Goal: Task Accomplishment & Management: Manage account settings

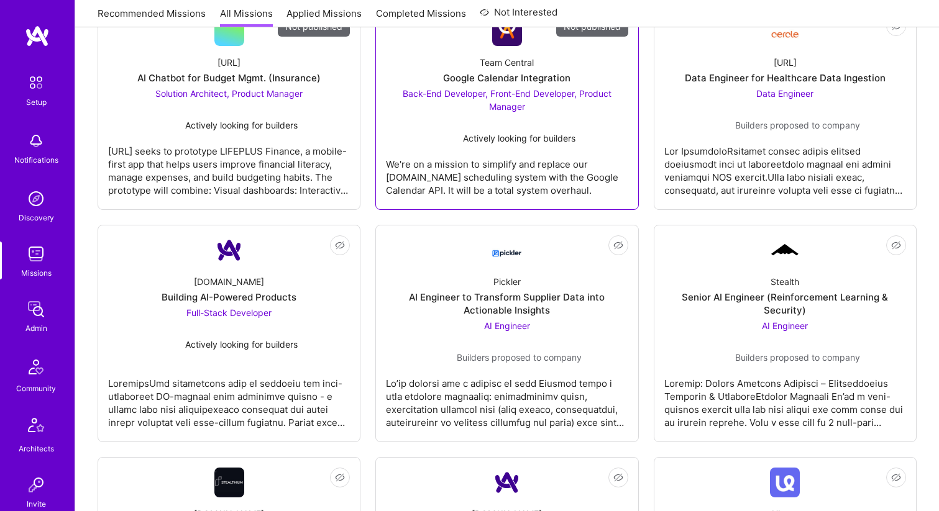
scroll to position [242, 0]
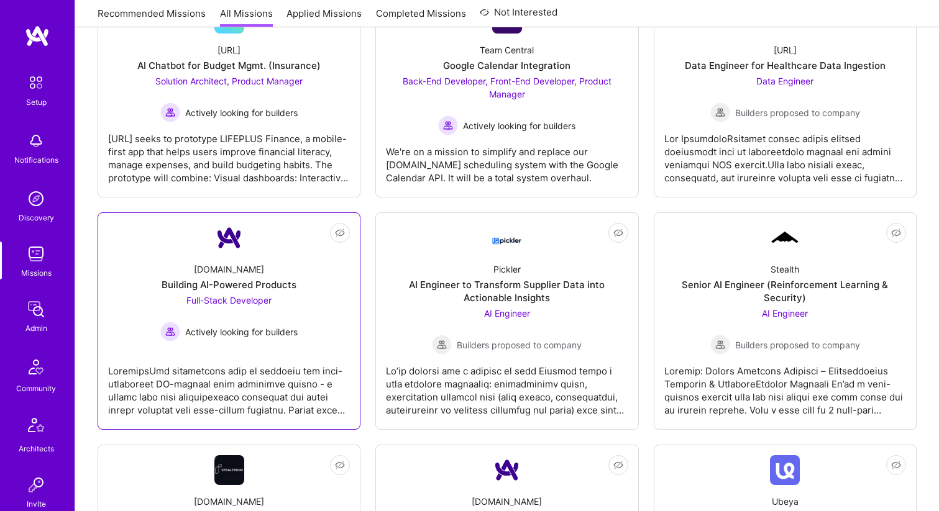
click at [319, 275] on div "[DOMAIN_NAME] Building AI-Powered Products Full-Stack Developer Actively lookin…" at bounding box center [229, 297] width 242 height 89
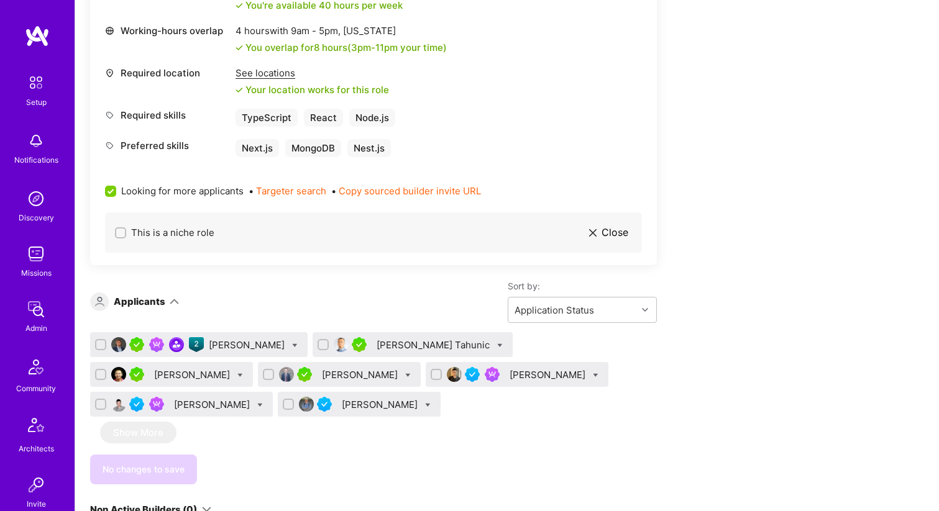
scroll to position [876, 0]
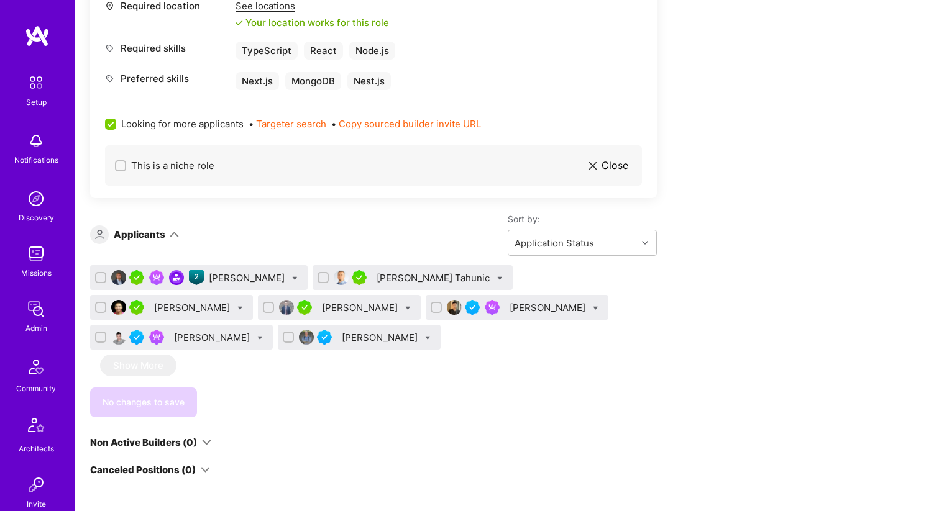
click at [251, 276] on div "[PERSON_NAME]" at bounding box center [248, 278] width 78 height 13
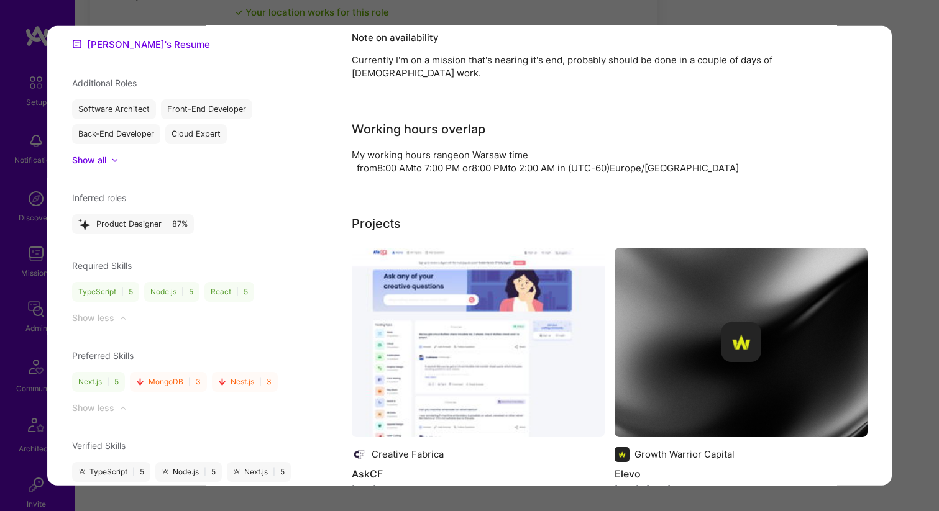
scroll to position [874, 0]
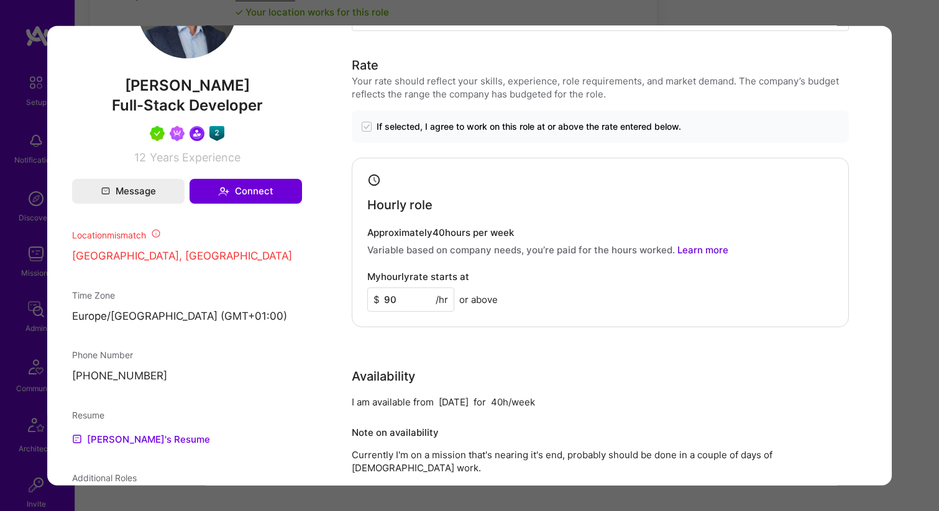
click at [916, 270] on div "Application 1 of 7 Builder Missing Requirements Rate $ 67 - $ 84 User set $ 90 …" at bounding box center [469, 255] width 939 height 511
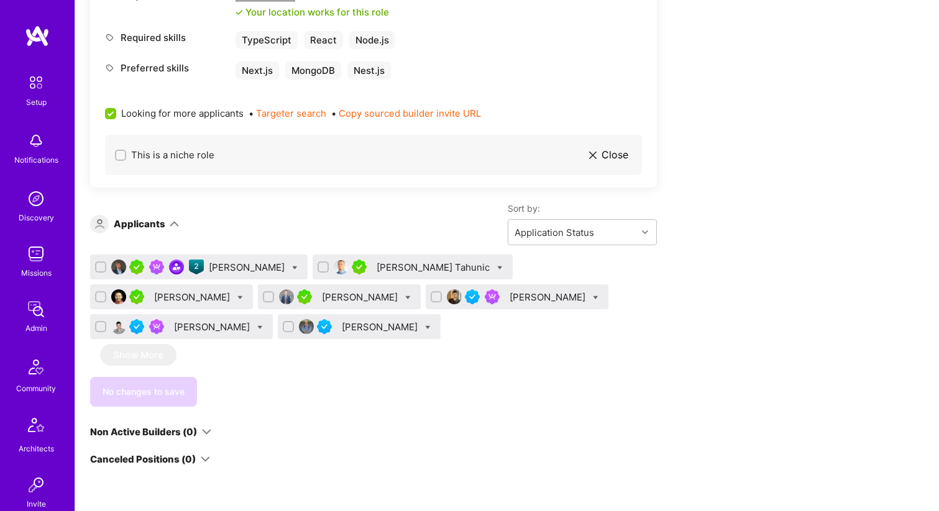
click at [376, 276] on div "[PERSON_NAME] Tahunic" at bounding box center [413, 267] width 200 height 25
click at [397, 268] on div "[PERSON_NAME] Tahunic" at bounding box center [435, 267] width 116 height 13
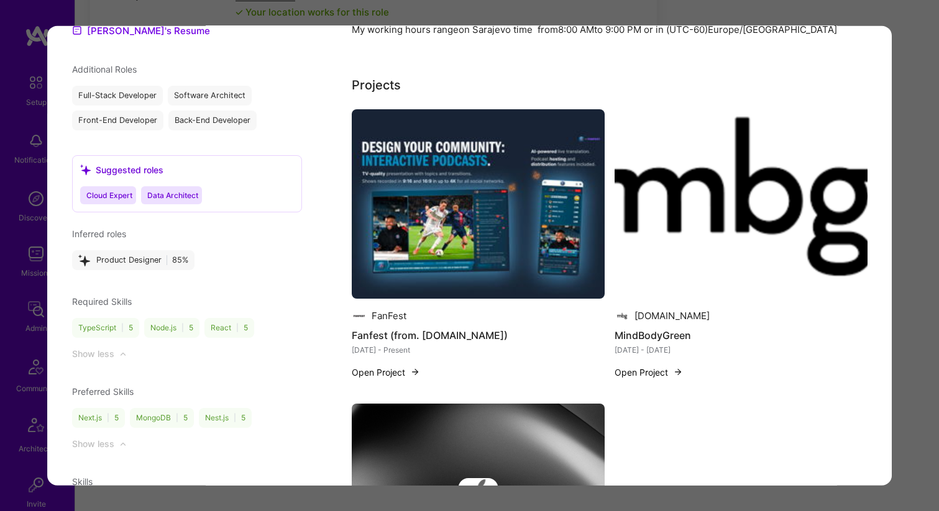
scroll to position [1176, 0]
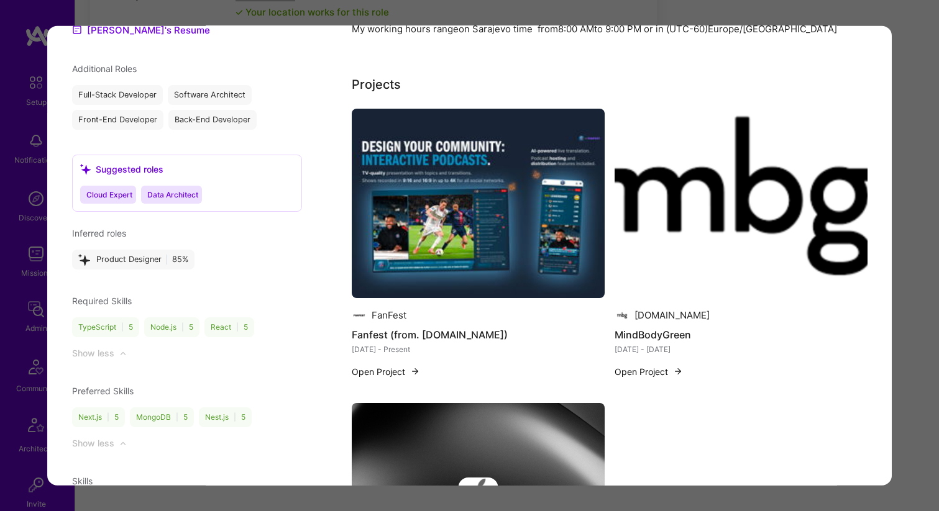
click at [913, 291] on div "Application 2 of 7 Builder Missing Requirements Required Location See locations…" at bounding box center [469, 255] width 939 height 511
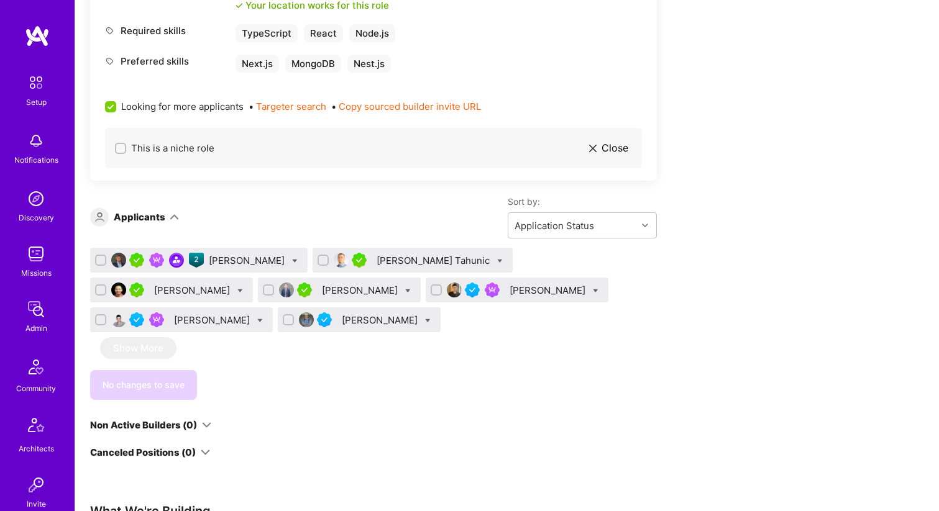
scroll to position [901, 0]
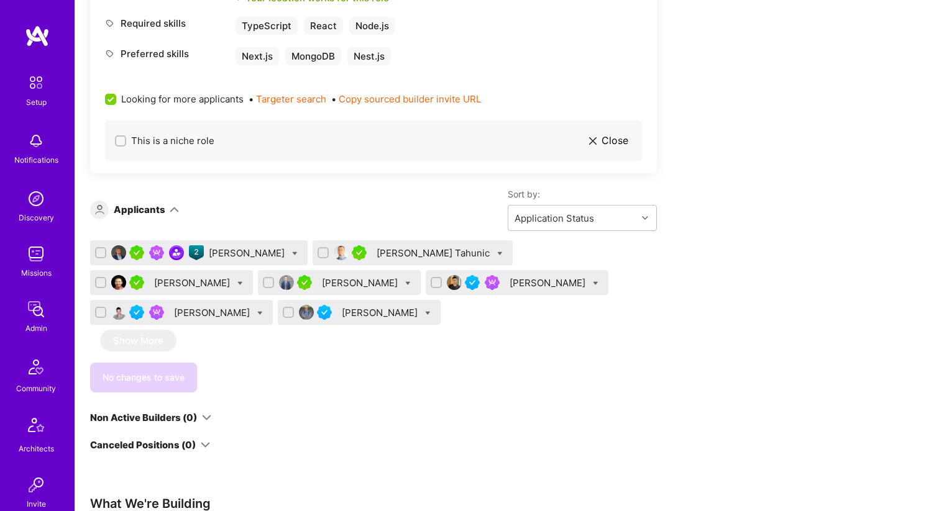
click at [342, 314] on div "[PERSON_NAME]" at bounding box center [381, 312] width 78 height 13
click at [509, 280] on div "[PERSON_NAME]" at bounding box center [548, 282] width 78 height 13
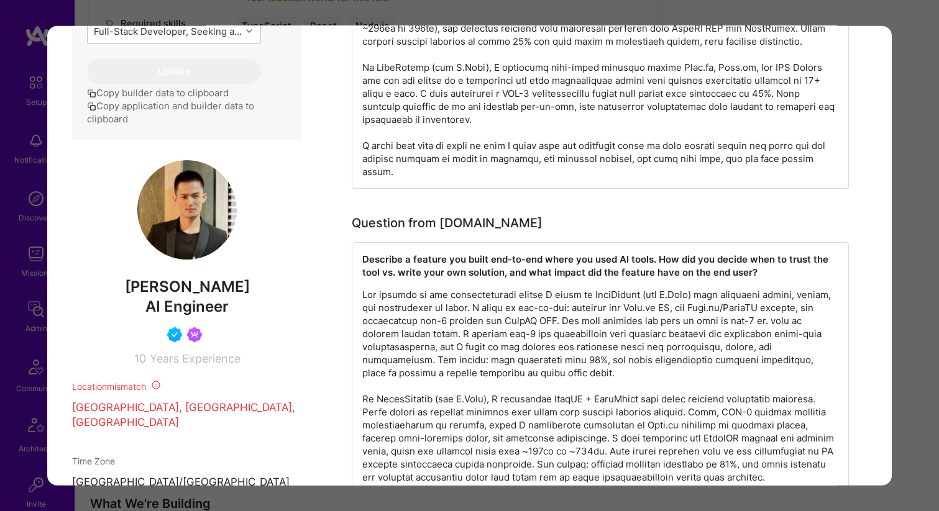
scroll to position [672, 0]
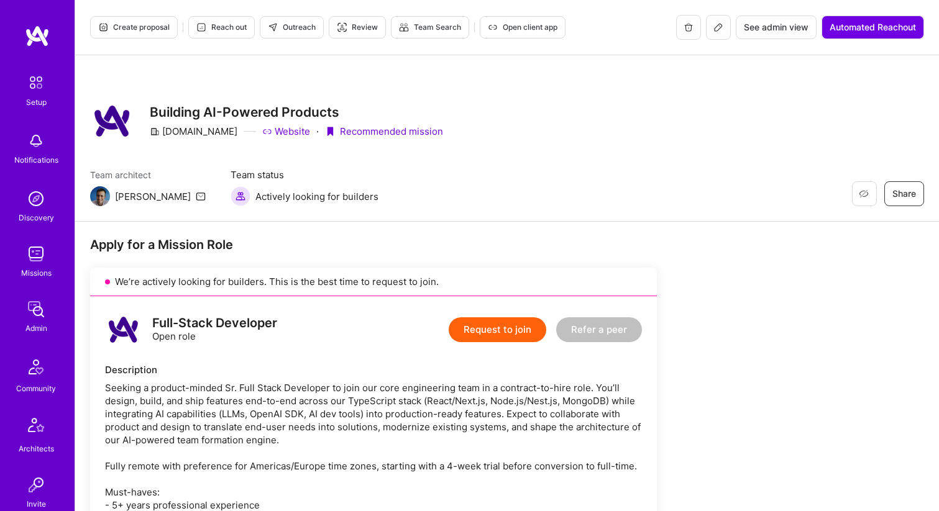
click at [452, 106] on div "Restore Not Interested Share Building AI-Powered Products [DOMAIN_NAME] Website…" at bounding box center [507, 121] width 834 height 45
